Goal: Information Seeking & Learning: Check status

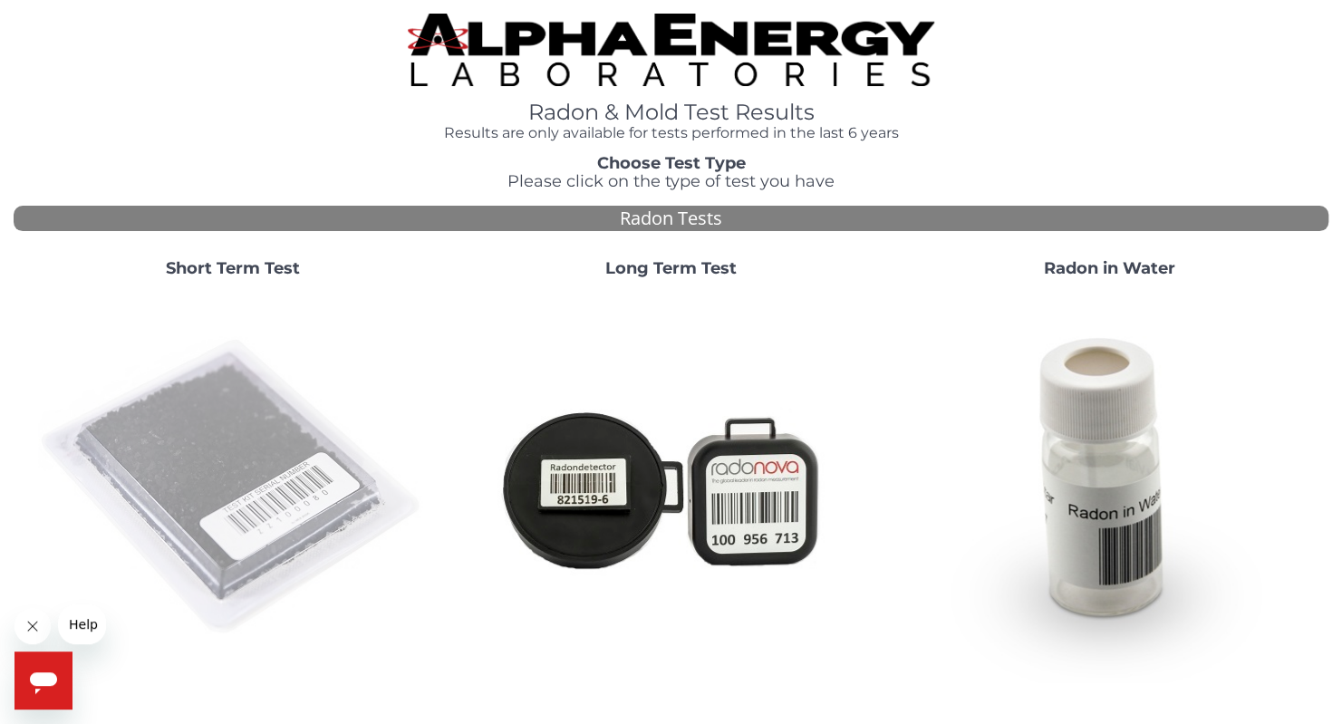
click at [218, 410] on img at bounding box center [233, 488] width 390 height 390
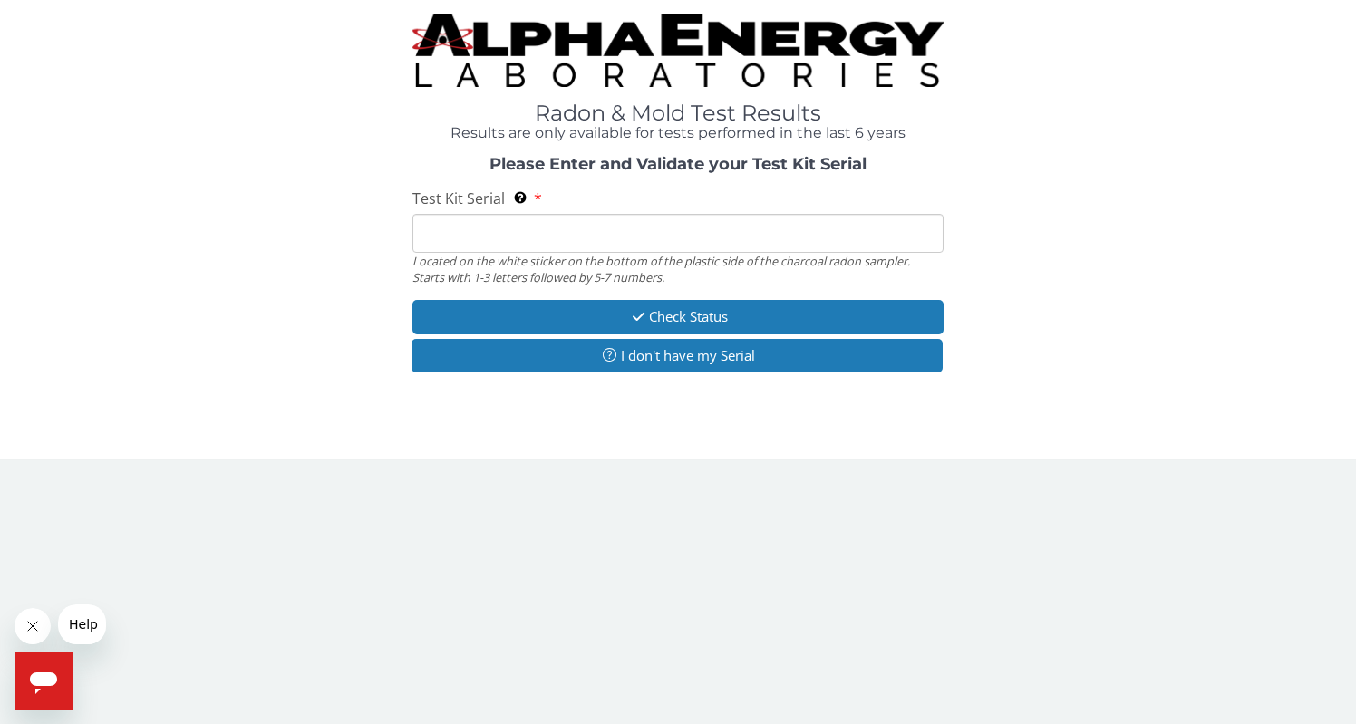
click at [456, 229] on input "Test Kit Serial Located on the white sticker on the bottom of the plastic side …" at bounding box center [677, 233] width 531 height 39
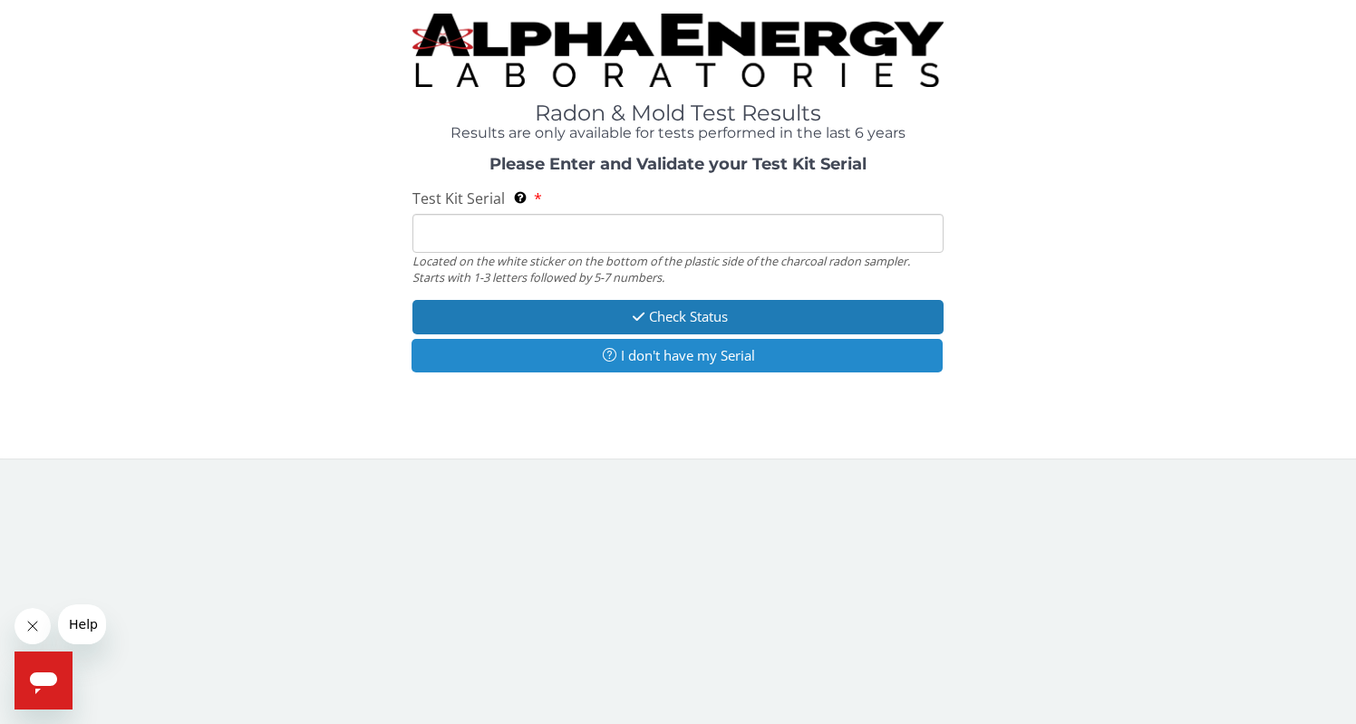
click at [587, 356] on button "I don't have my Serial" at bounding box center [676, 356] width 531 height 34
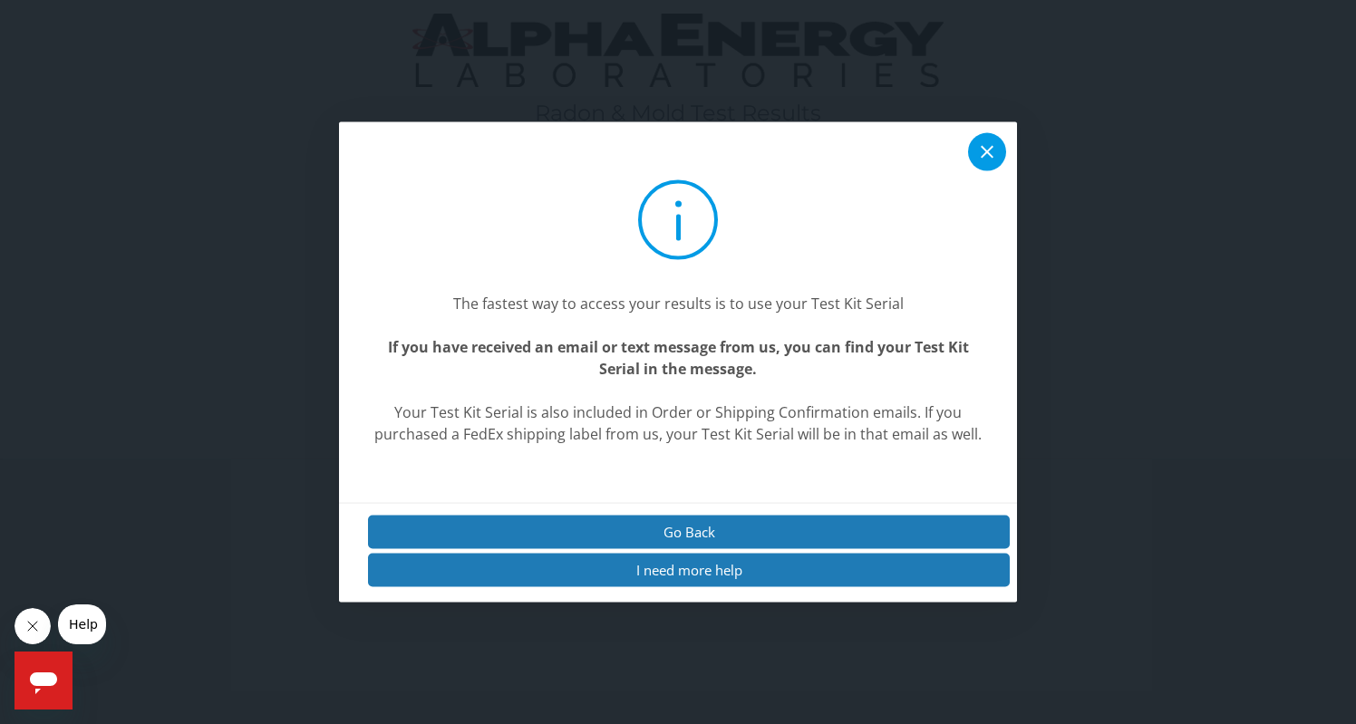
click at [986, 150] on icon at bounding box center [987, 151] width 13 height 13
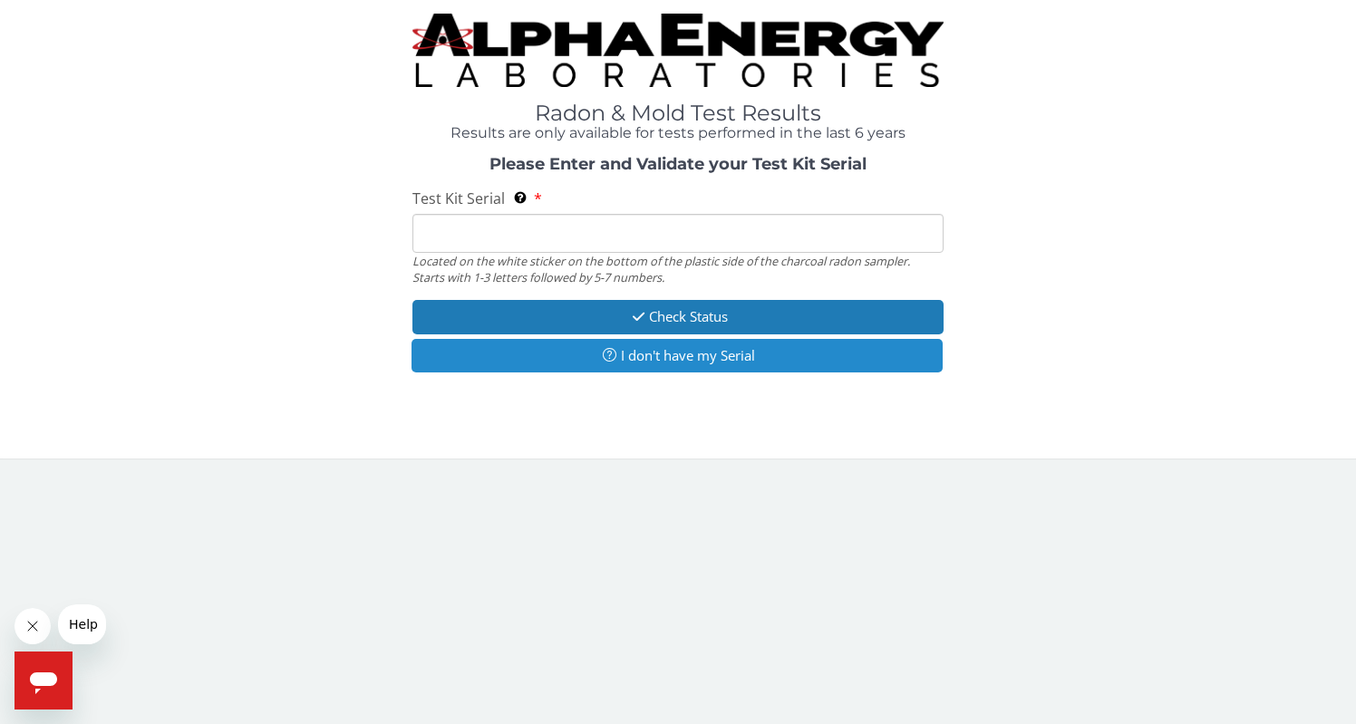
click at [557, 352] on button "I don't have my Serial" at bounding box center [676, 356] width 531 height 34
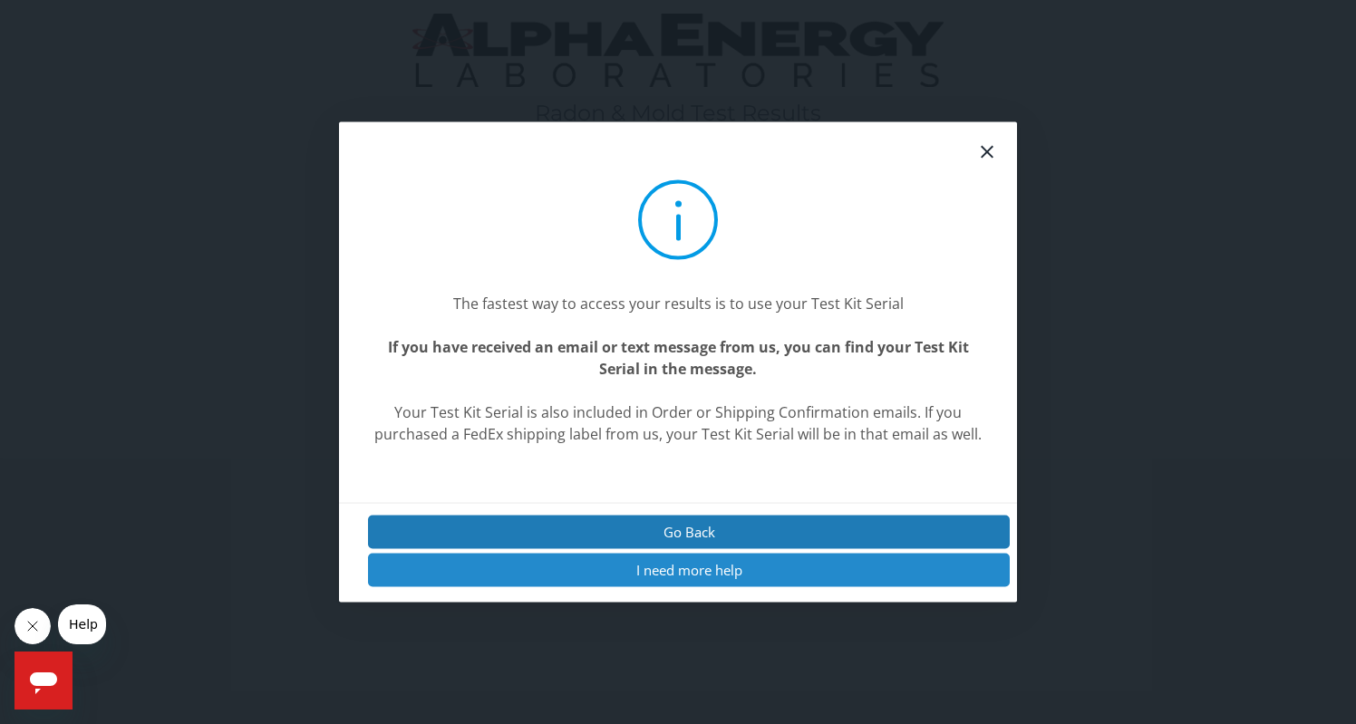
click at [618, 573] on button "I need more help" at bounding box center [689, 571] width 642 height 34
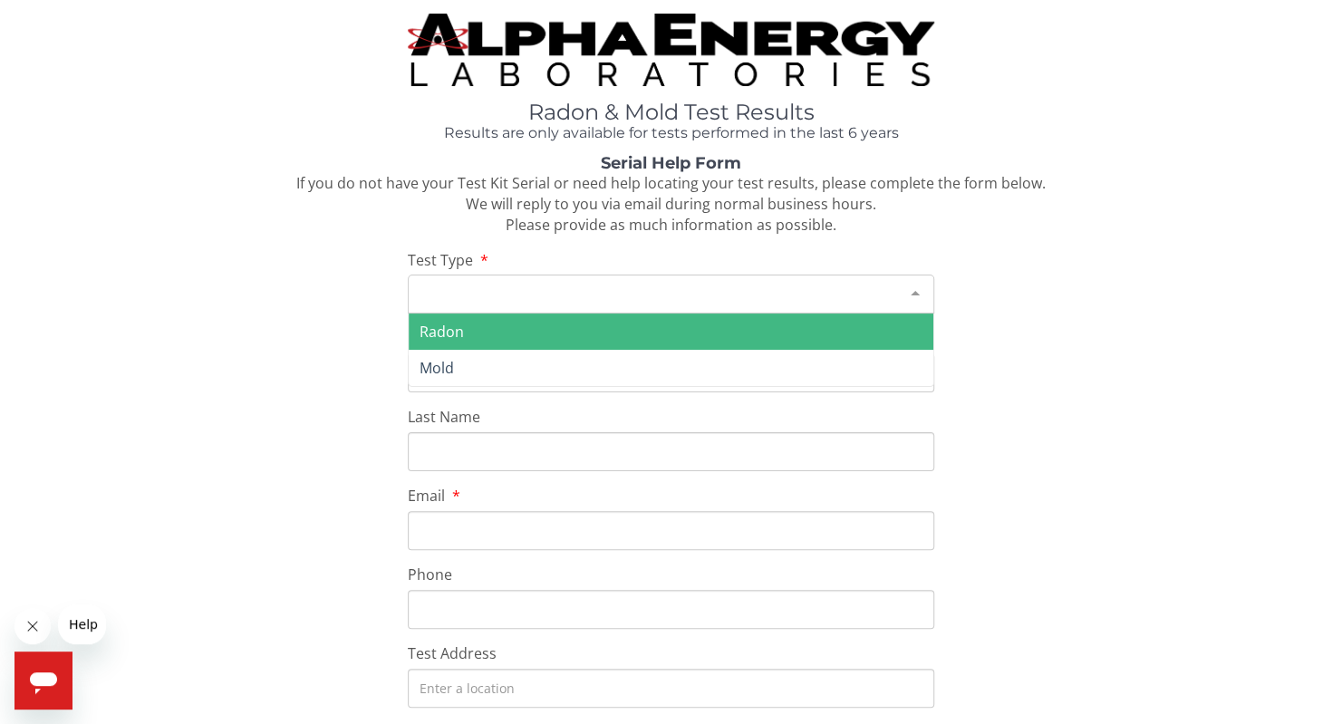
click at [450, 289] on div "Please make a selection" at bounding box center [671, 294] width 526 height 39
click at [447, 281] on div "Please make a selection" at bounding box center [671, 294] width 526 height 39
click at [446, 332] on span "Radon" at bounding box center [442, 332] width 44 height 20
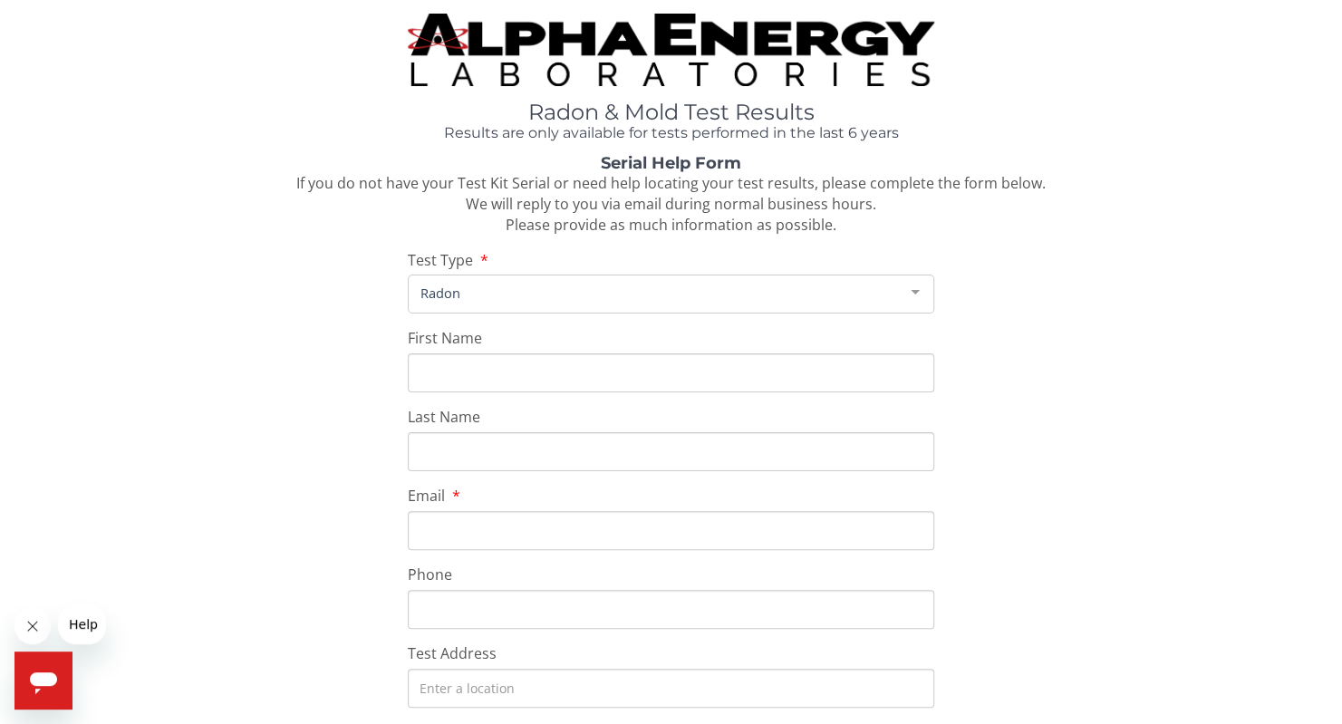
click at [438, 374] on input "First Name" at bounding box center [671, 372] width 526 height 39
type input "Lynn"
click at [436, 451] on input "Last Name" at bounding box center [671, 451] width 526 height 39
type input "Gaede"
click at [431, 527] on input "Email" at bounding box center [671, 530] width 526 height 39
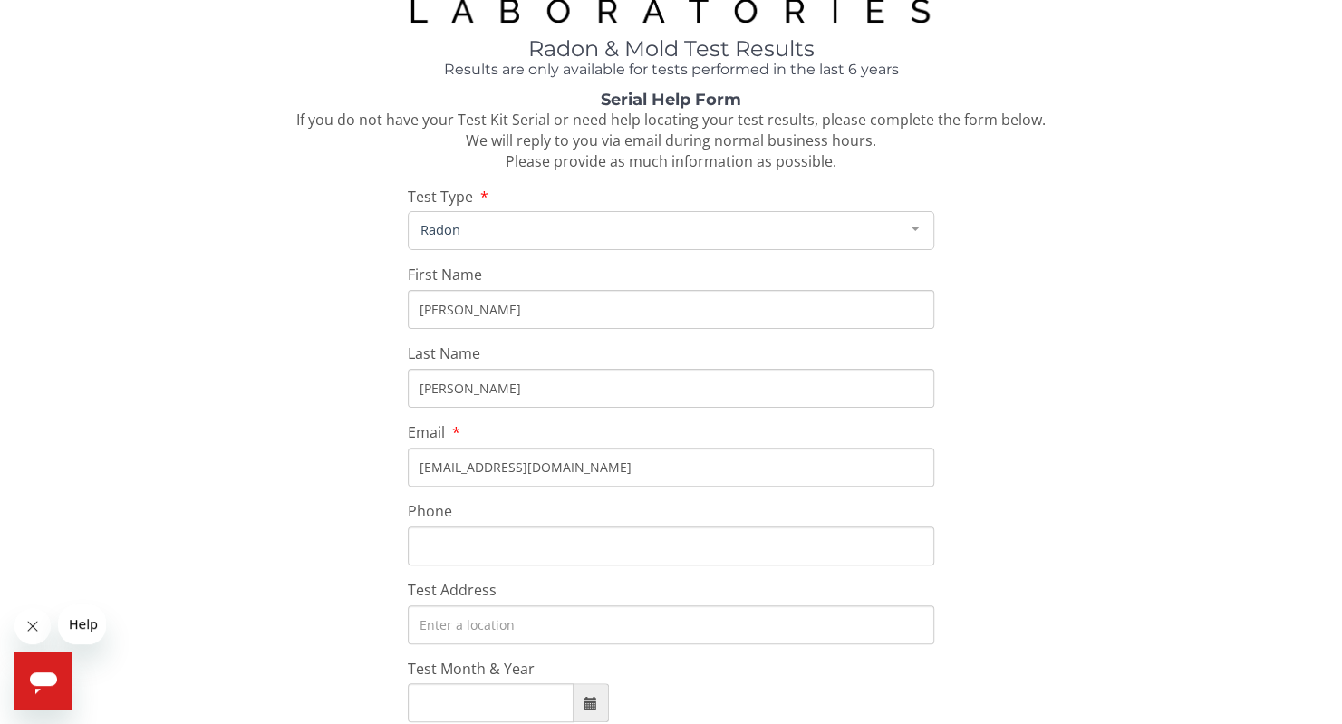
scroll to position [91, 0]
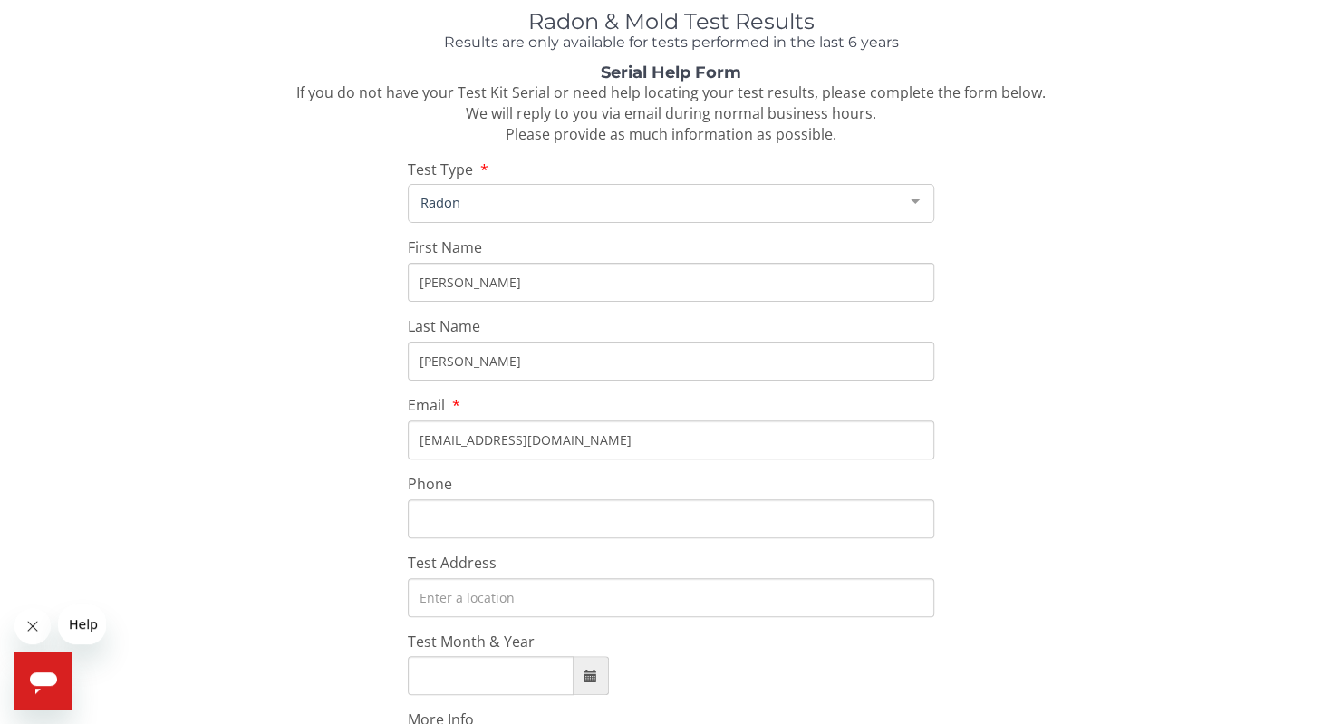
type input "lmgaede@aol.com"
click at [455, 519] on input "Phone" at bounding box center [671, 518] width 526 height 39
type input "562 243 2580"
click at [493, 607] on input "Test Address" at bounding box center [671, 597] width 526 height 39
click at [567, 593] on input "Test Address" at bounding box center [671, 597] width 526 height 39
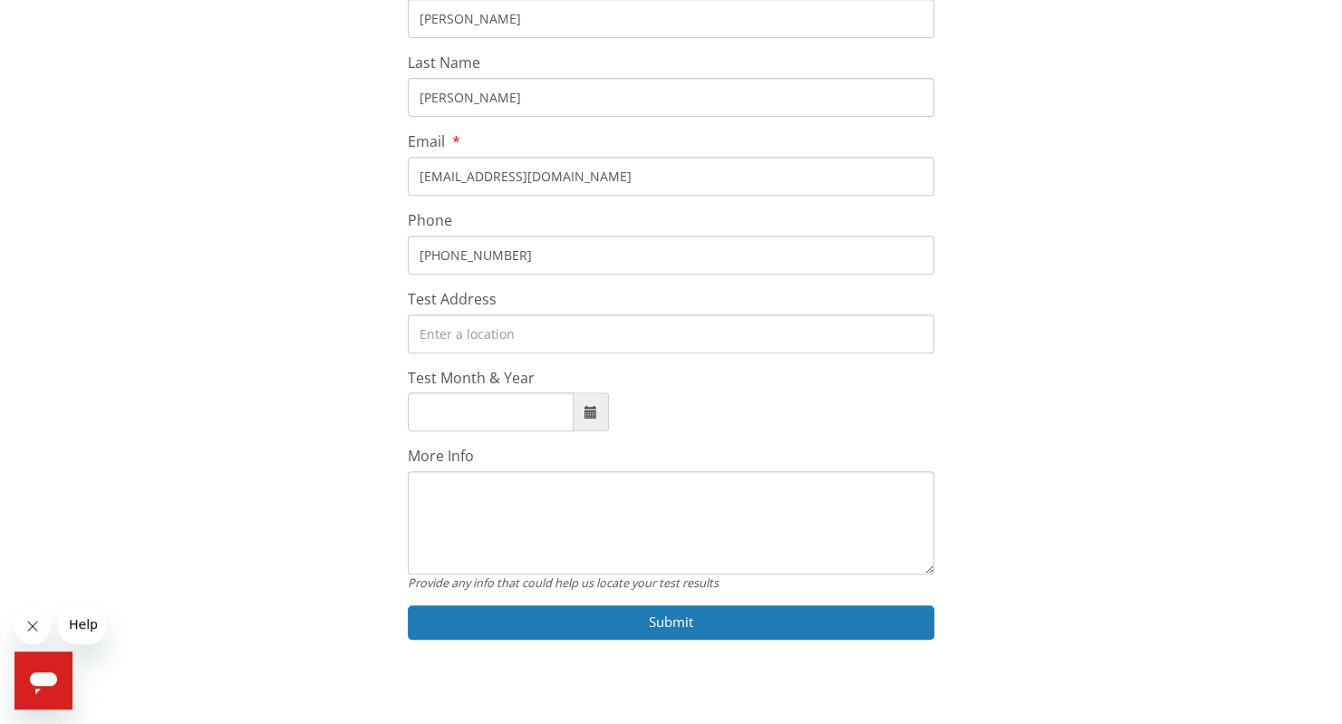
scroll to position [363, 0]
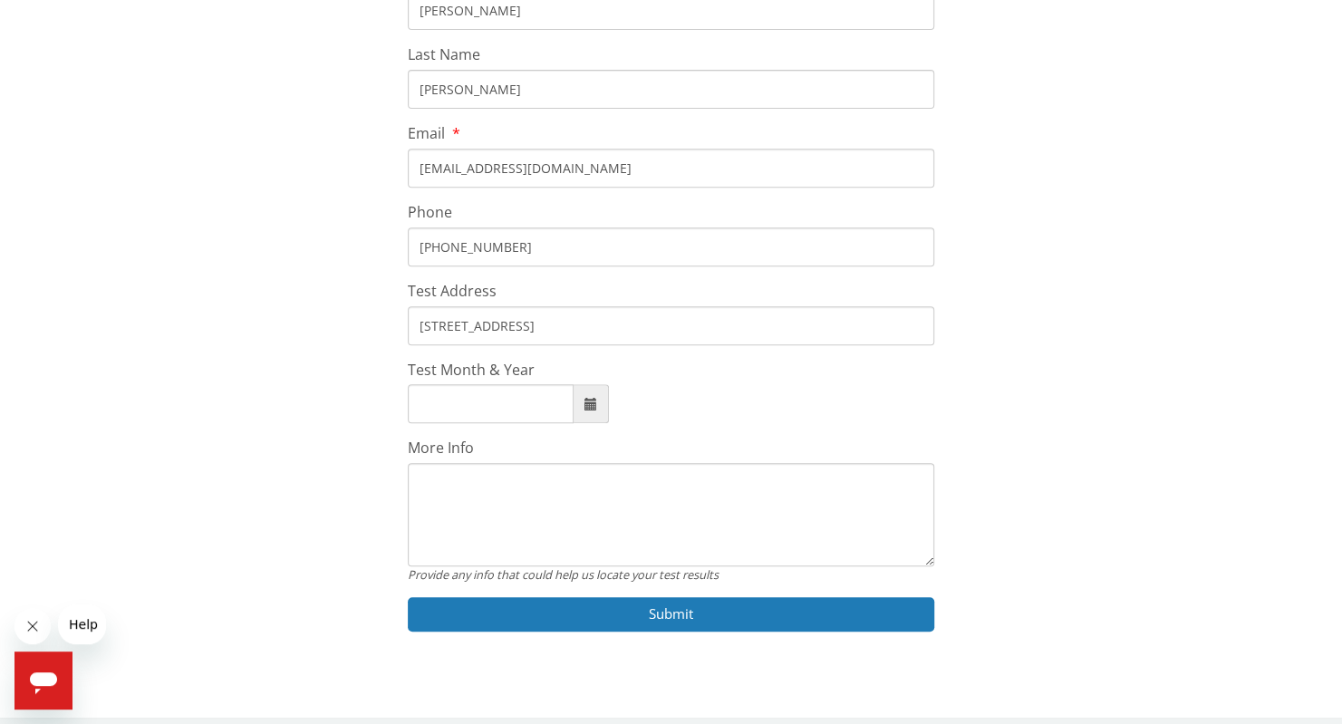
type input "197 W Canyon Dr, Hudson, WI 54016, USA"
click at [444, 402] on input "Test Month & Year" at bounding box center [491, 403] width 166 height 39
click at [591, 404] on span at bounding box center [591, 404] width 13 height 13
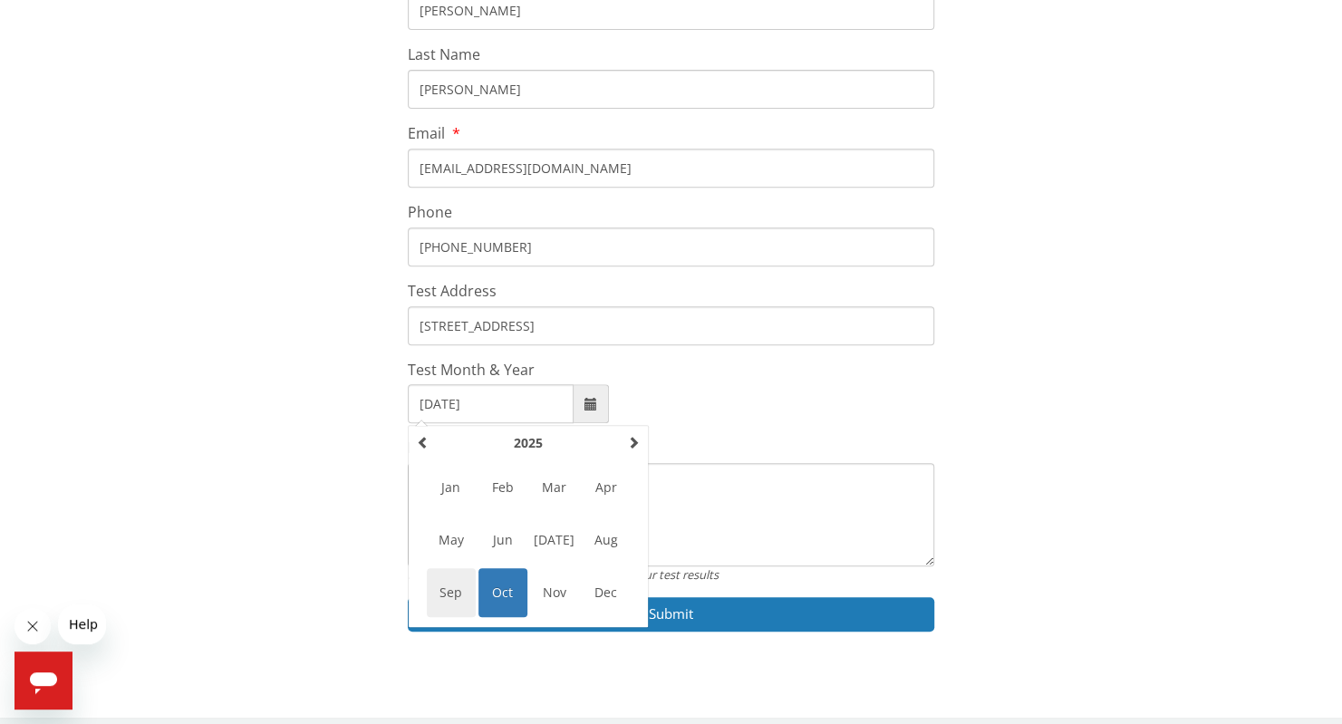
click at [447, 588] on span "Sep" at bounding box center [451, 592] width 49 height 49
type input "September, 2025"
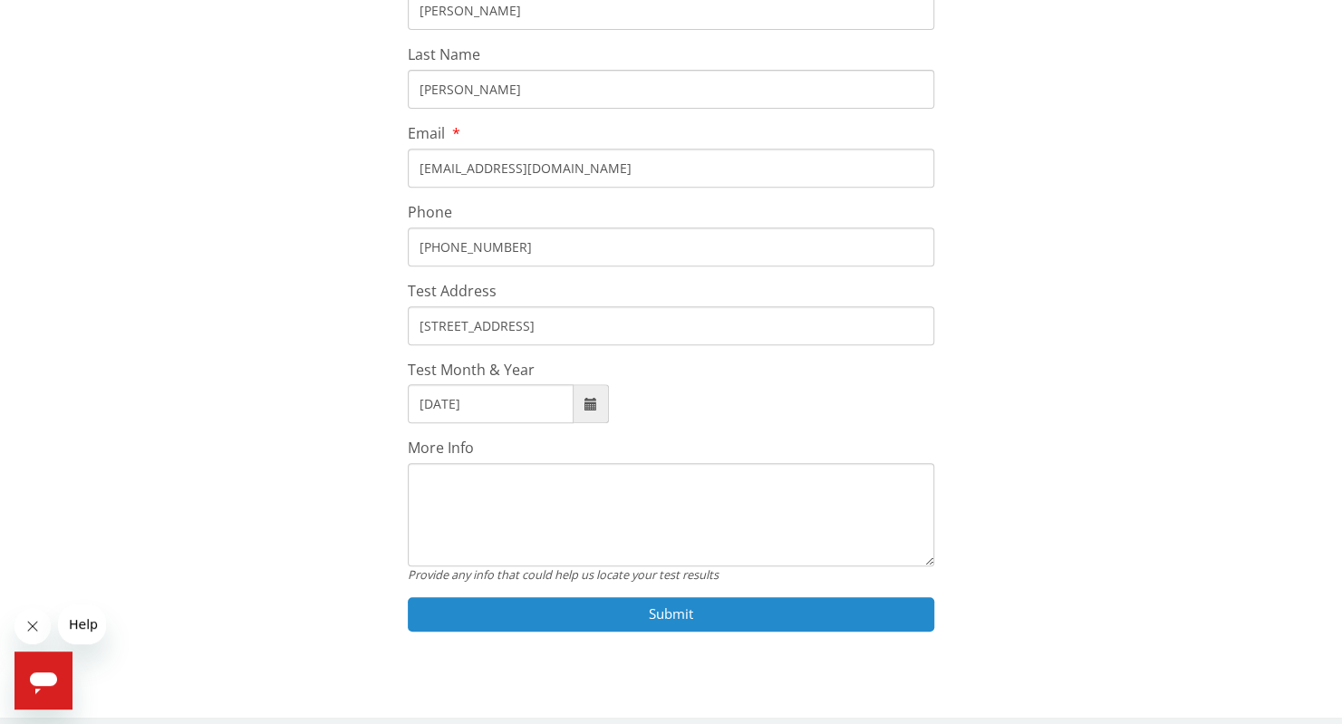
click at [608, 616] on button "Submit" at bounding box center [671, 614] width 526 height 34
click at [605, 613] on button "Submit" at bounding box center [671, 614] width 526 height 34
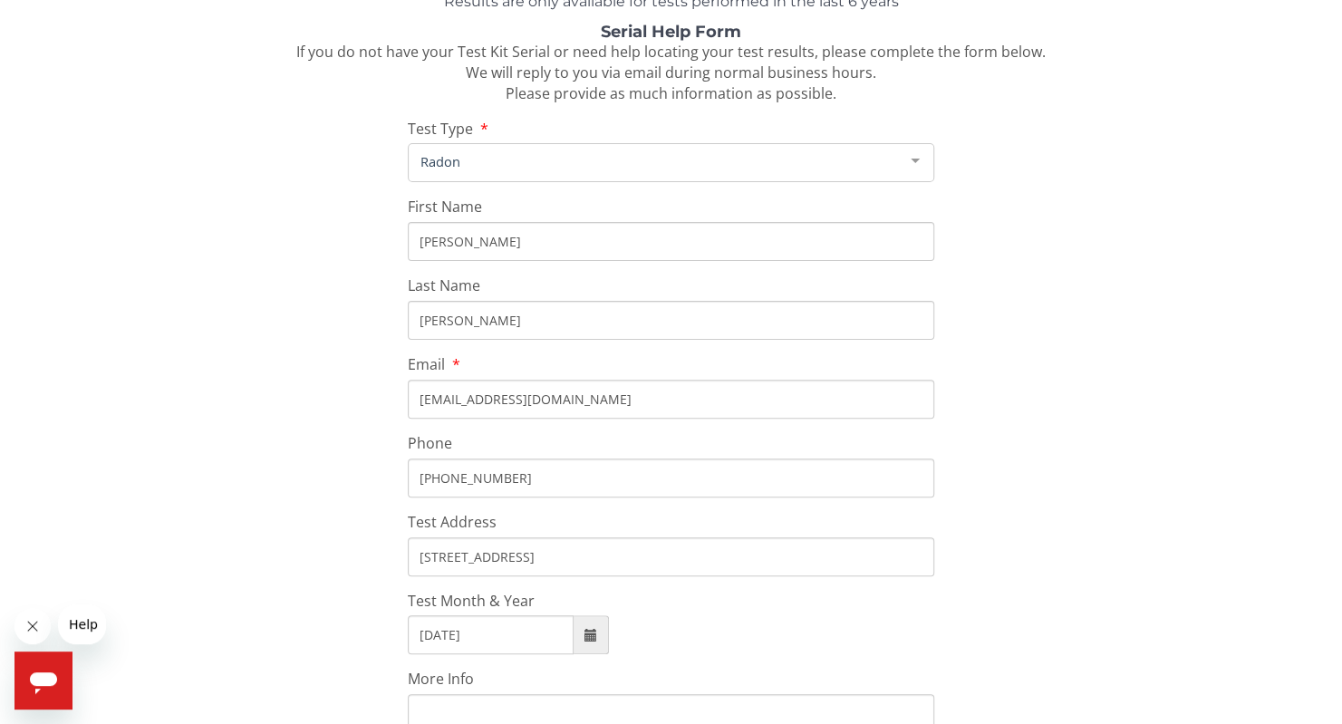
scroll to position [0, 0]
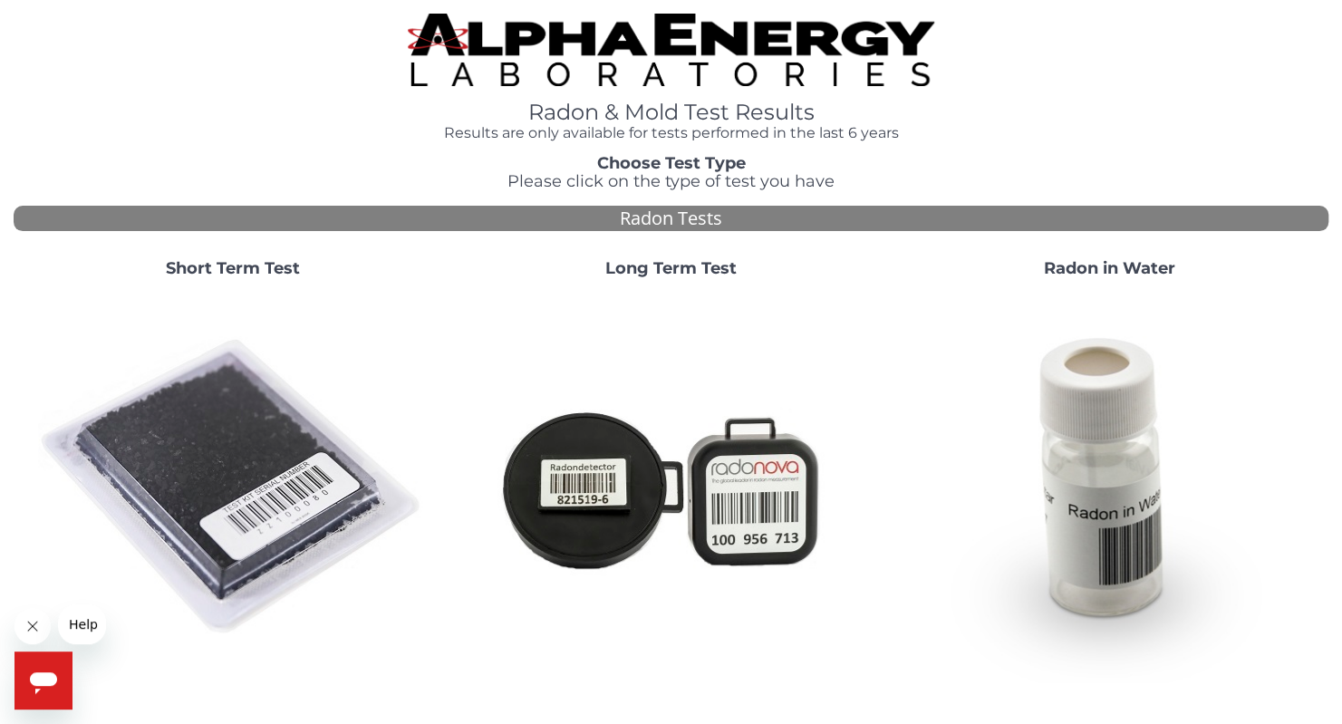
click at [266, 269] on strong "Short Term Test" at bounding box center [233, 268] width 134 height 20
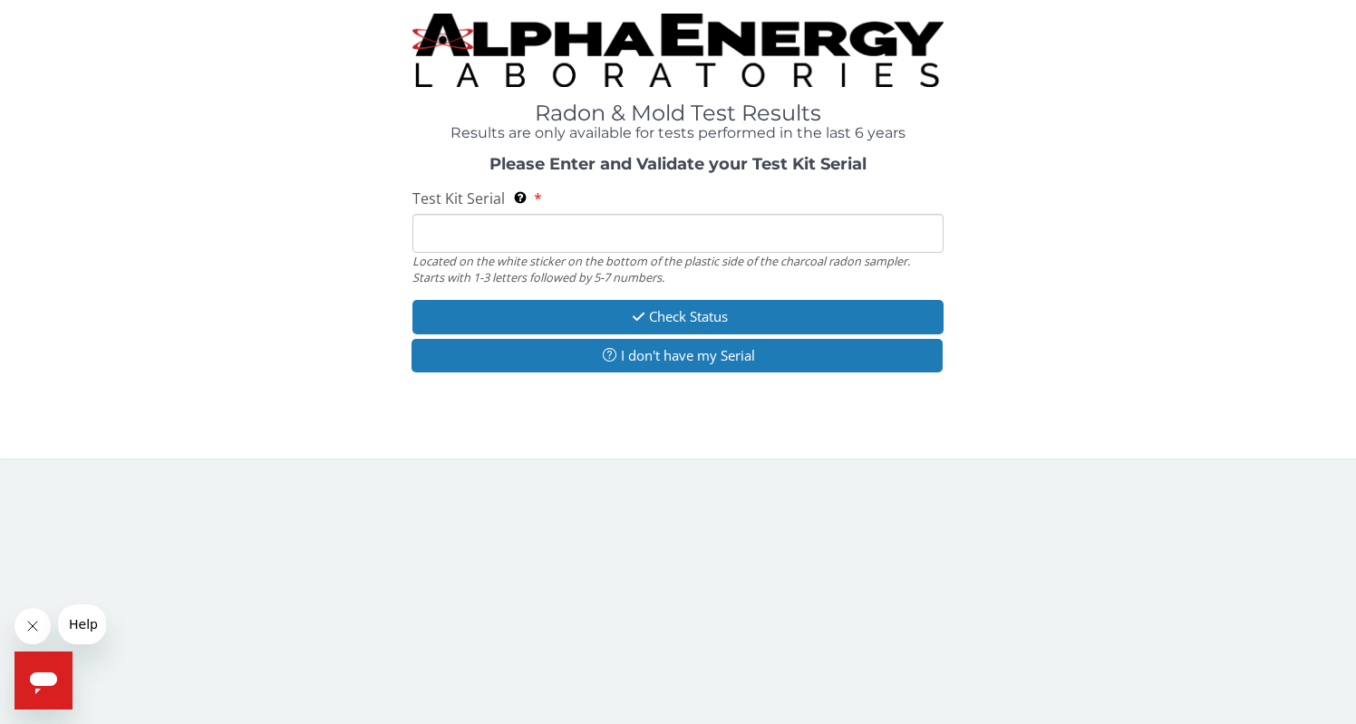
click at [534, 230] on input "Test Kit Serial Located on the white sticker on the bottom of the plastic side …" at bounding box center [677, 233] width 531 height 39
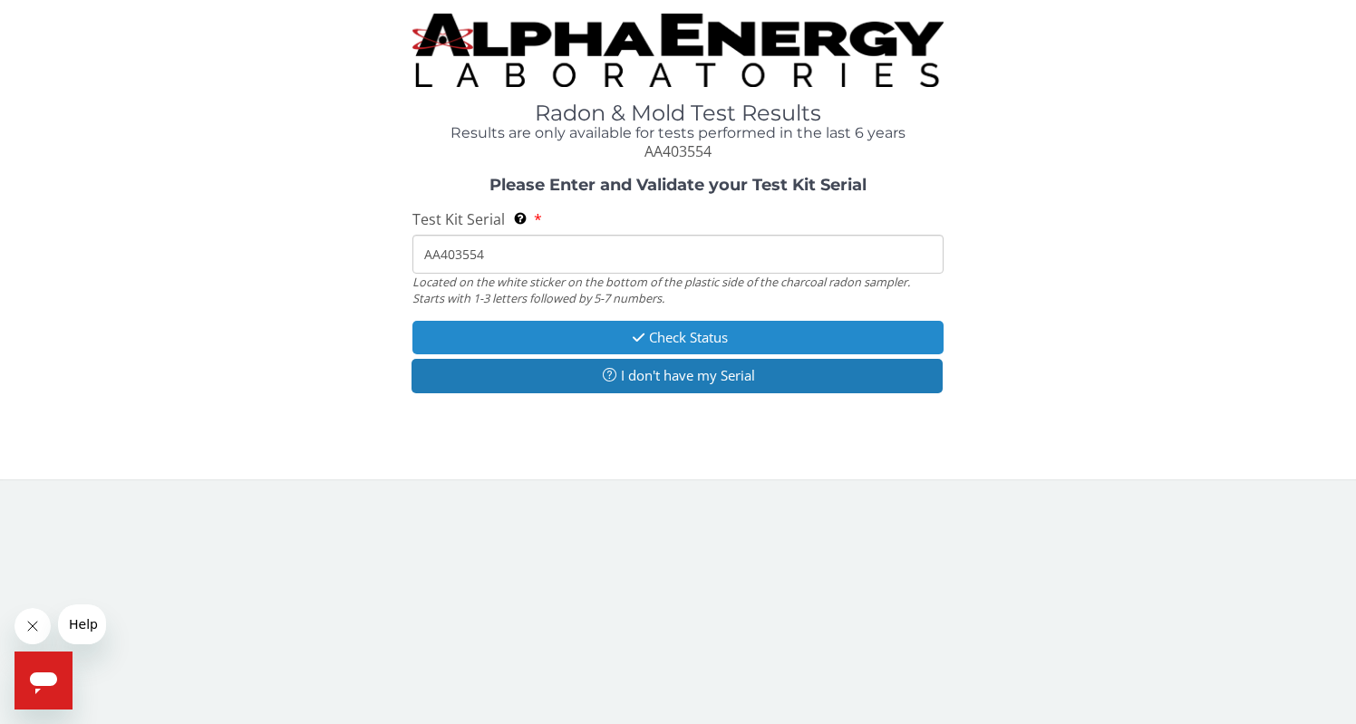
type input "AA403554"
click at [581, 338] on button "Check Status" at bounding box center [677, 338] width 531 height 34
